Goal: Task Accomplishment & Management: Manage account settings

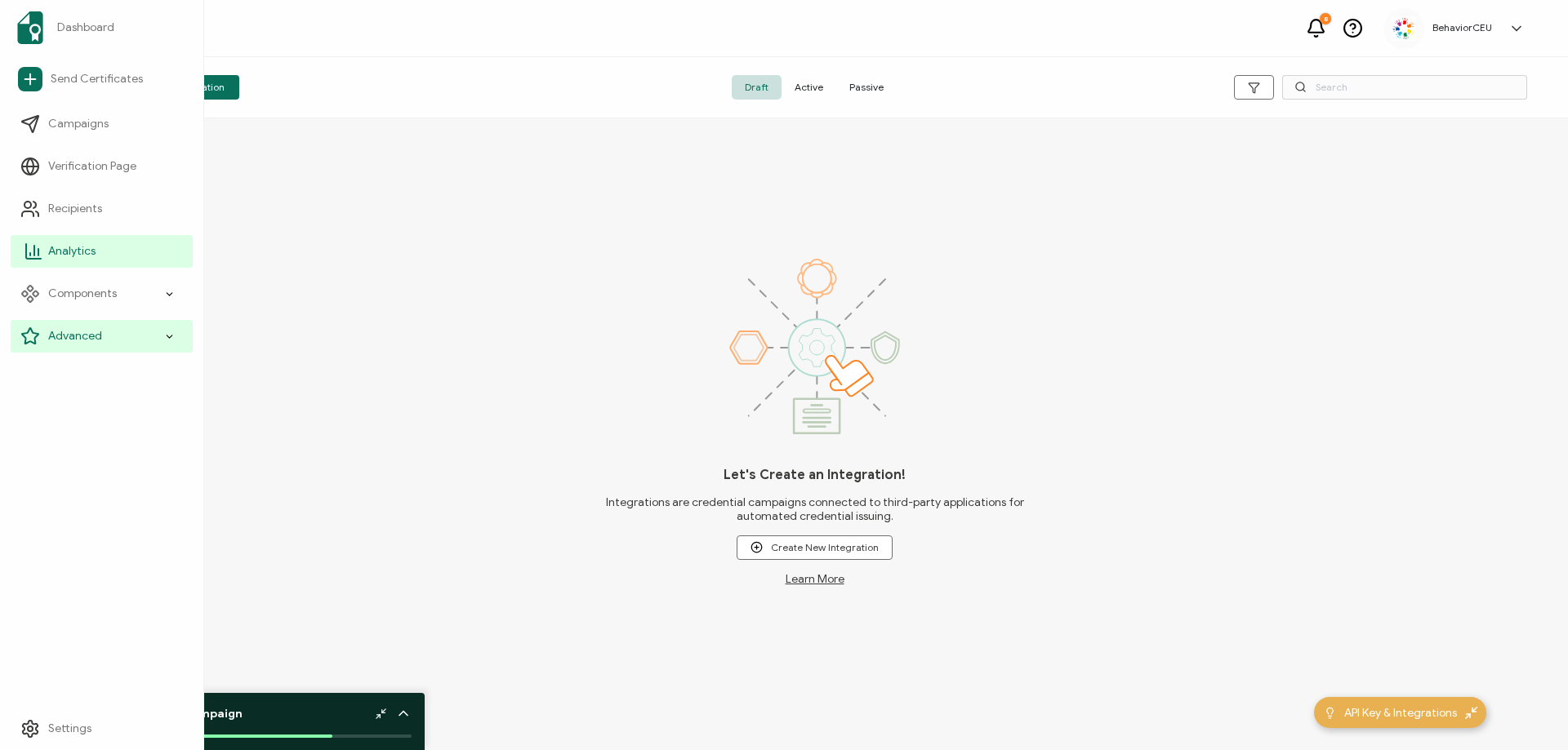
click at [97, 256] on link "Analytics" at bounding box center [102, 252] width 182 height 32
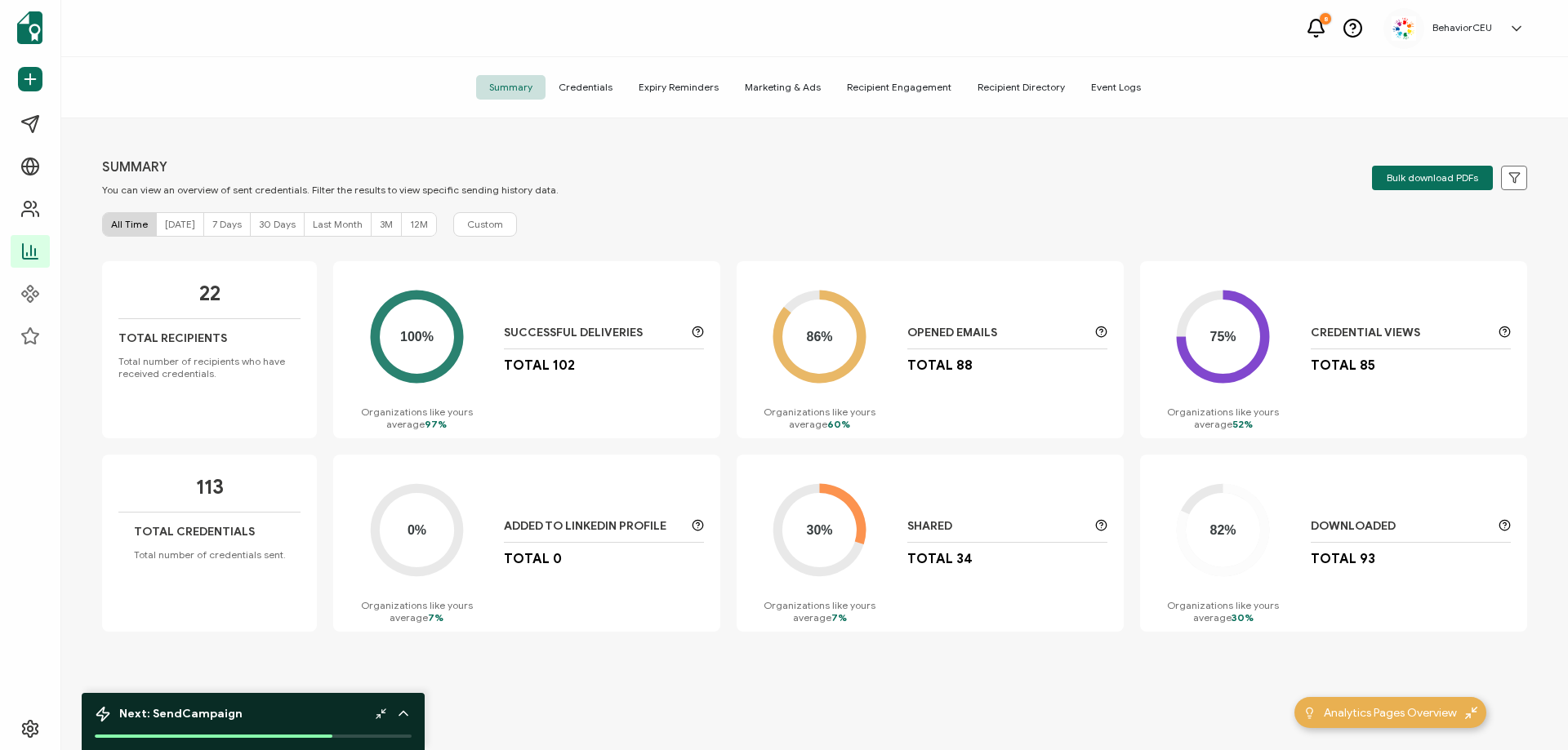
click at [1458, 25] on h5 "BehaviorCEU" at bounding box center [1462, 27] width 60 height 12
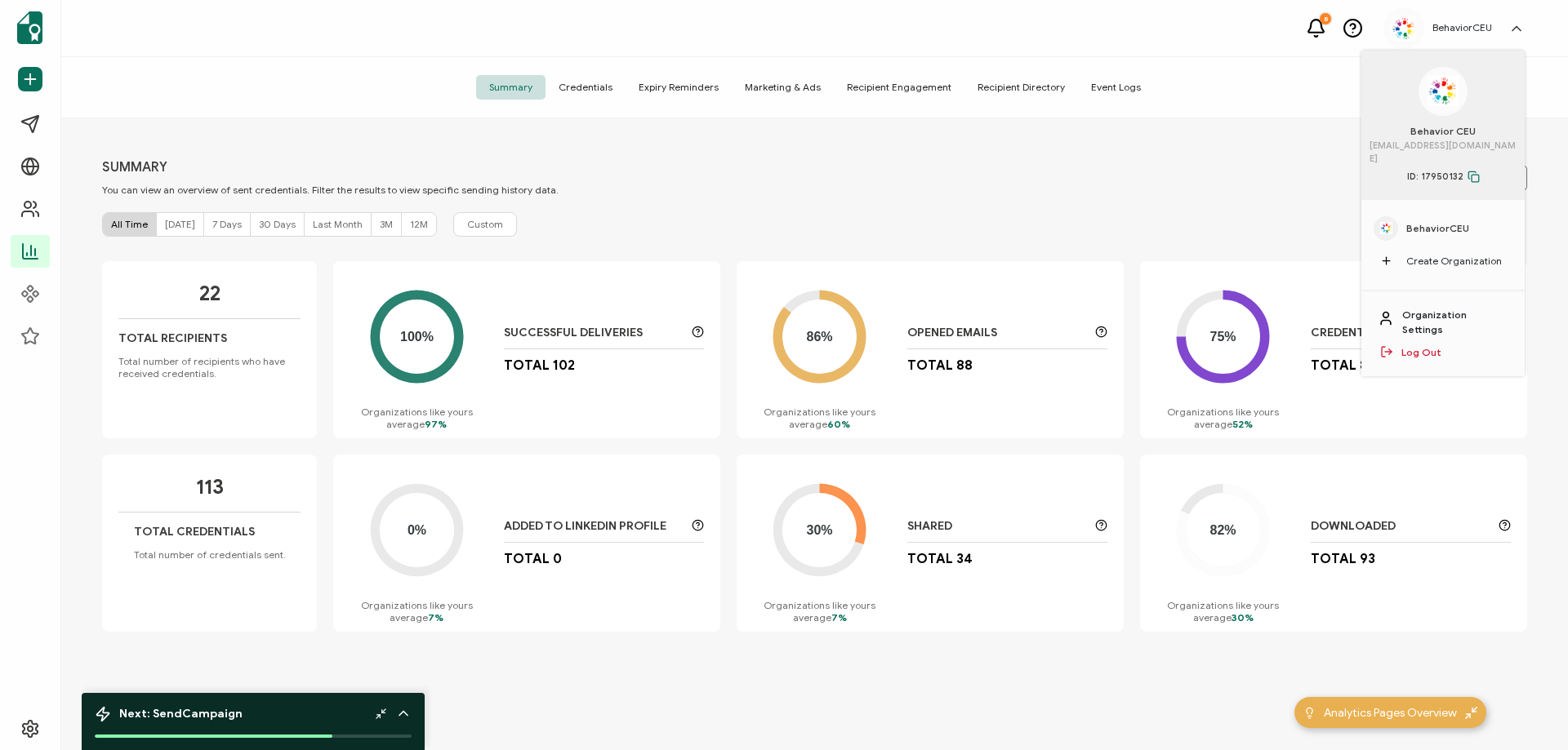
click at [1436, 307] on link "Organization Settings" at bounding box center [1455, 322] width 106 height 30
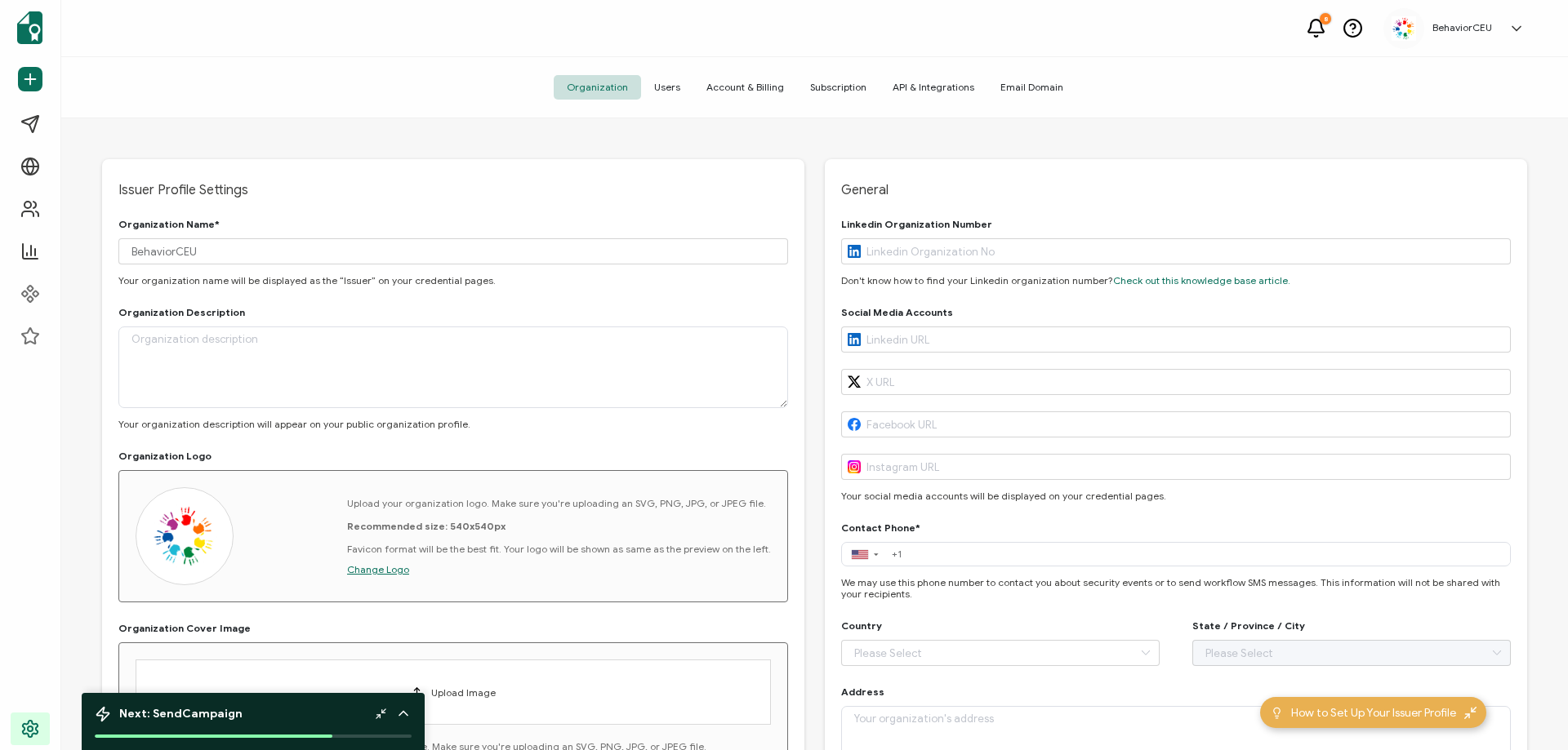
click at [765, 91] on span "Account & Billing" at bounding box center [745, 87] width 104 height 24
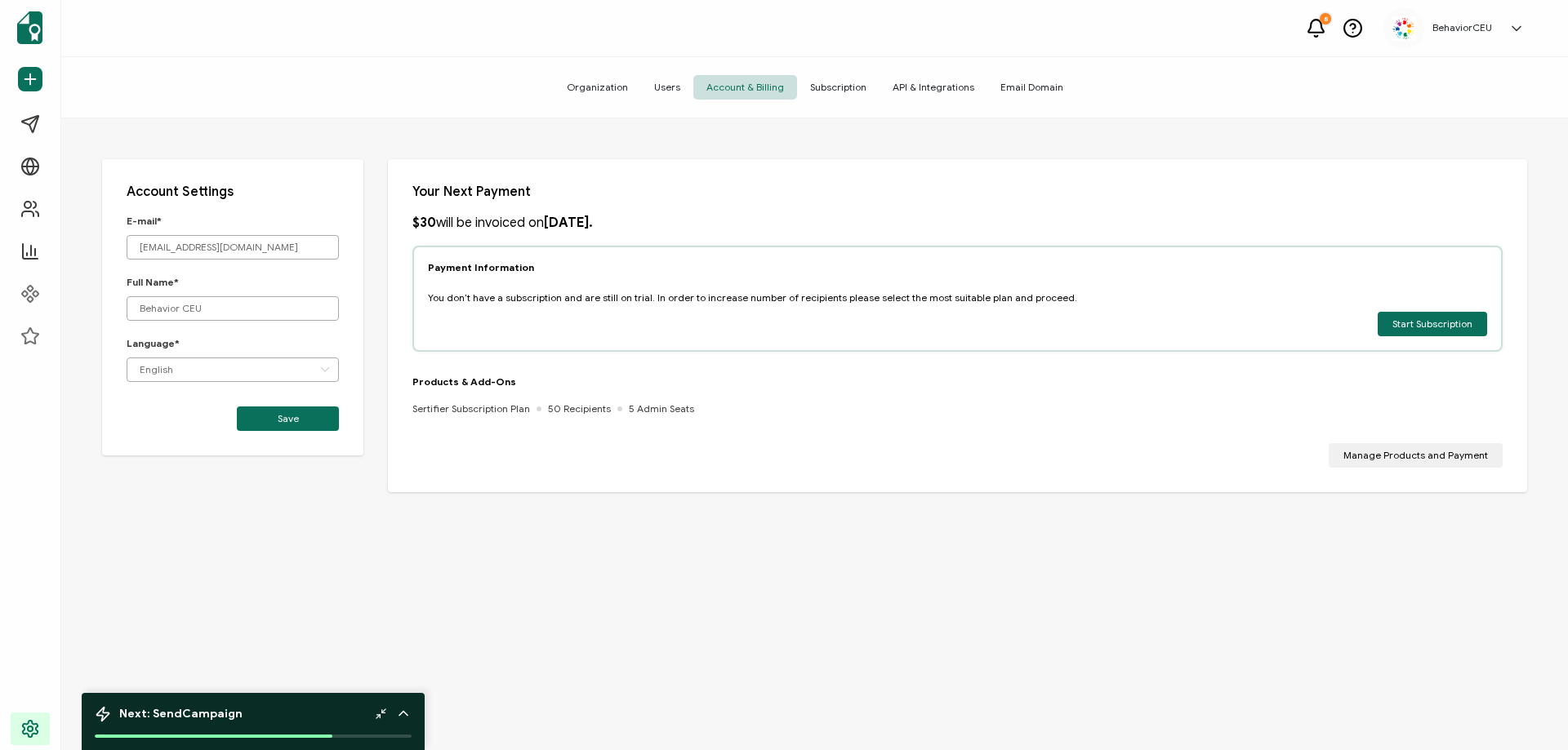
click at [848, 82] on span "Subscription" at bounding box center [838, 87] width 82 height 24
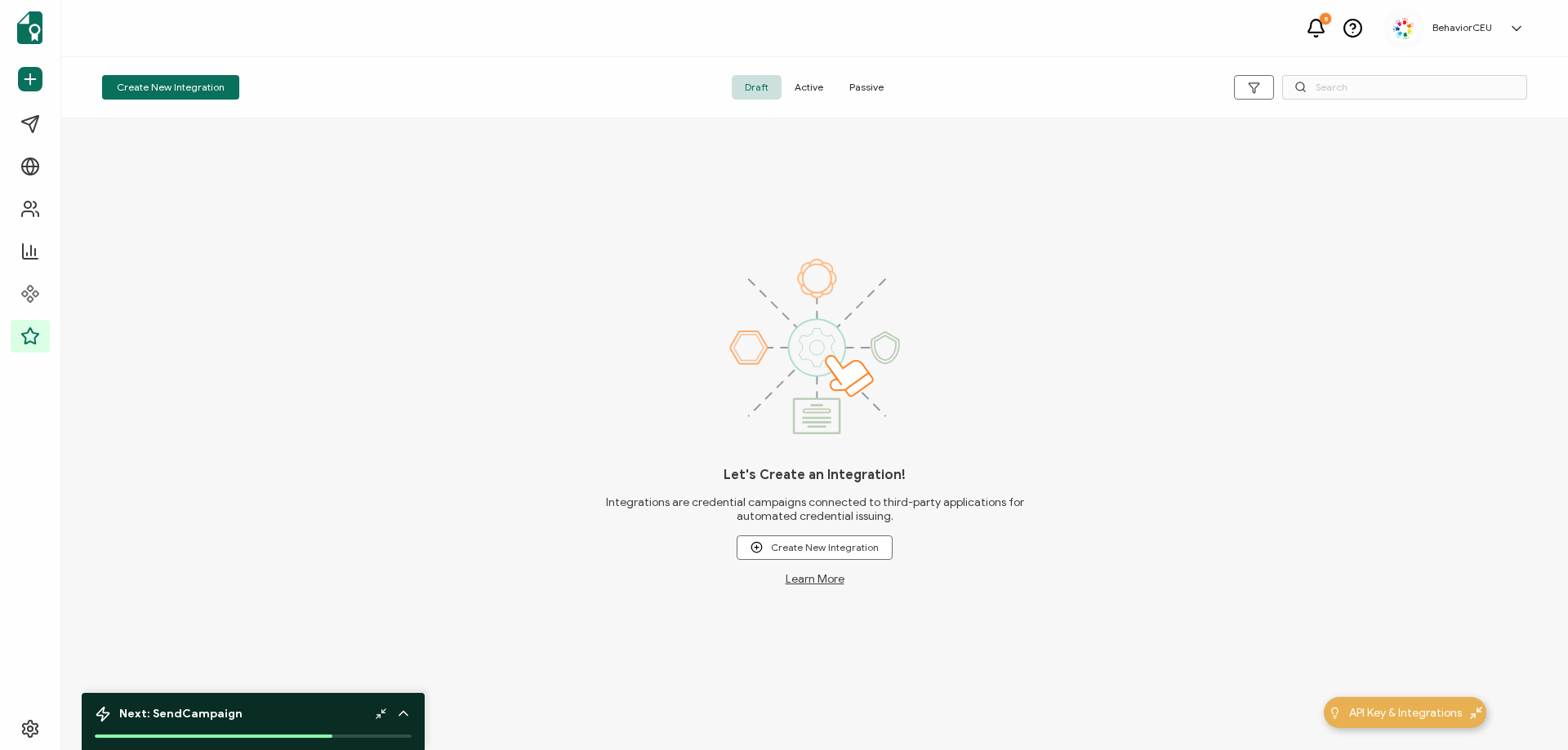
click at [1492, 30] on div "BehaviorCEU" at bounding box center [1462, 27] width 76 height 12
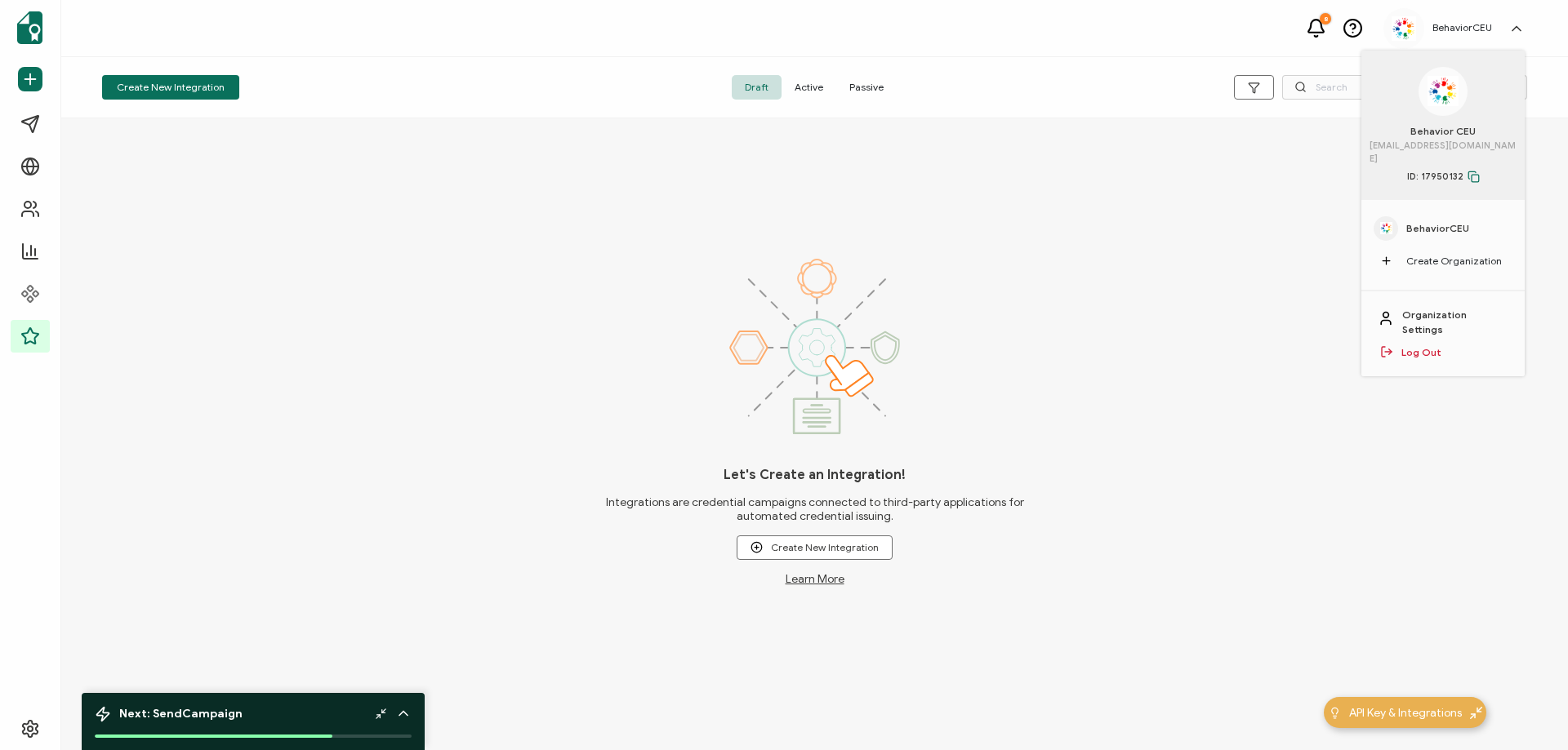
click at [1422, 345] on link "Log Out" at bounding box center [1421, 352] width 40 height 14
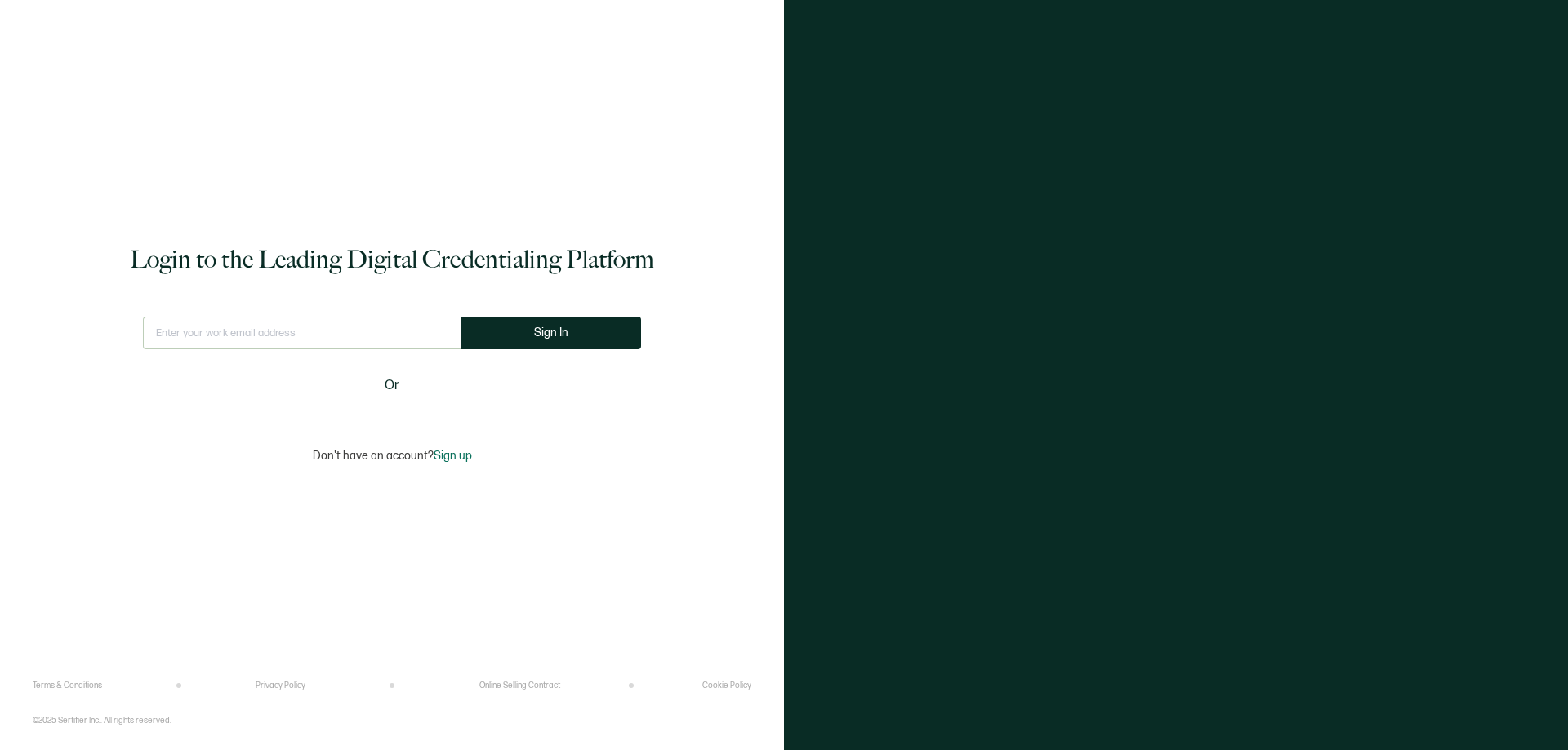
click at [417, 407] on div "This doesn't look like a valid email. Sign In Or" at bounding box center [391, 361] width 498 height 91
